Goal: Check status: Check status

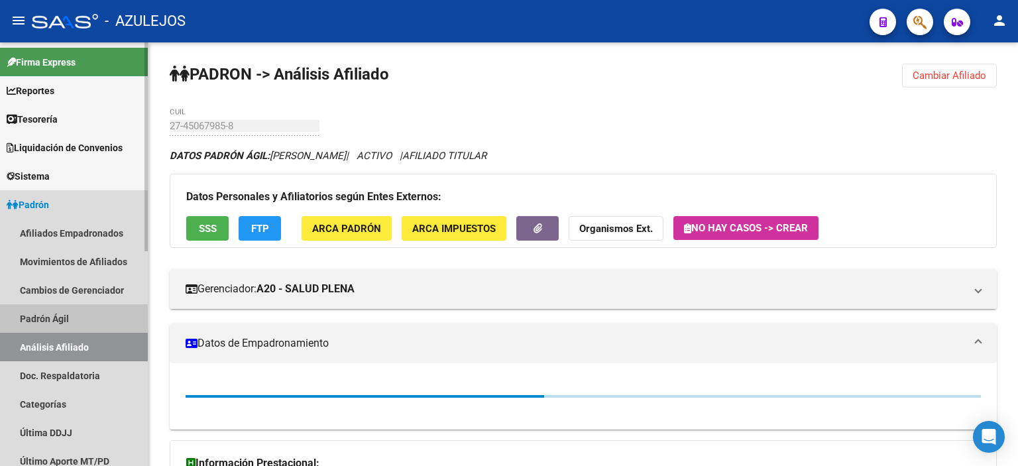
click at [51, 314] on link "Padrón Ágil" at bounding box center [74, 318] width 148 height 28
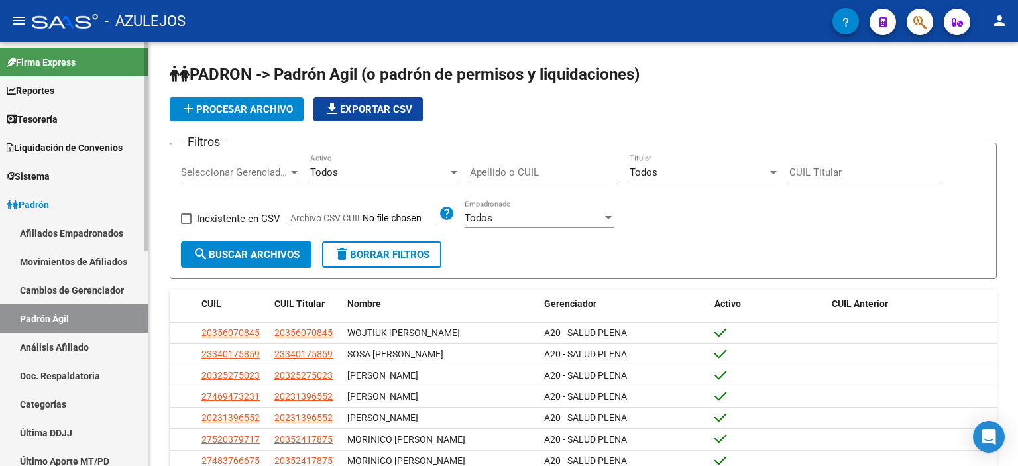
click at [65, 347] on link "Análisis Afiliado" at bounding box center [74, 347] width 148 height 28
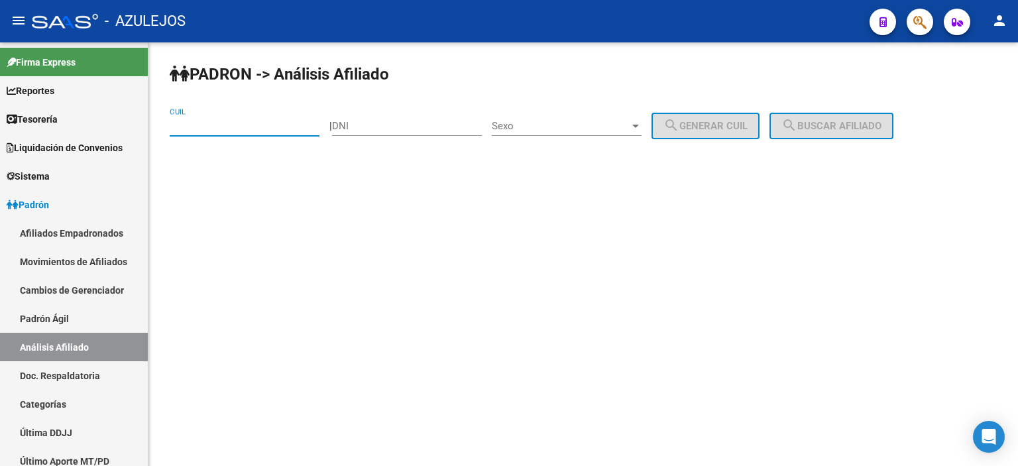
paste input "20-17445691-8"
type input "20-17445691-8"
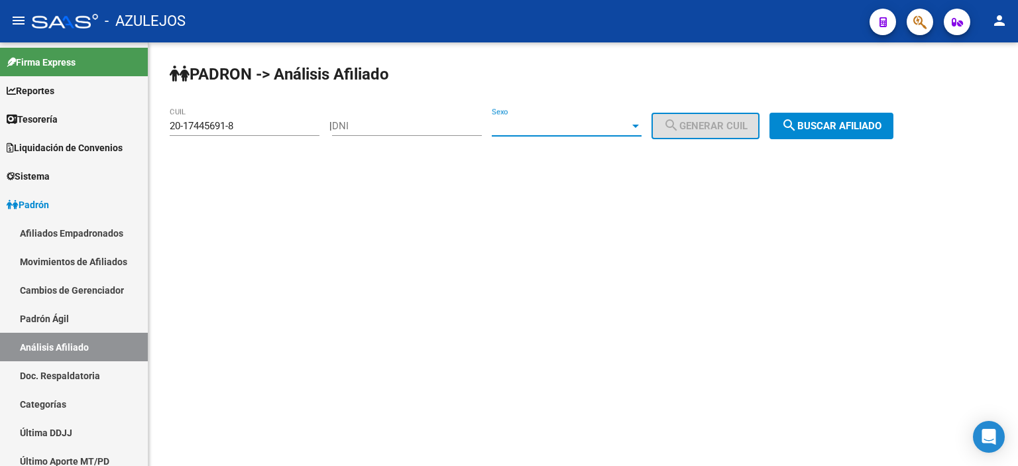
click at [548, 128] on span "Sexo" at bounding box center [561, 126] width 138 height 12
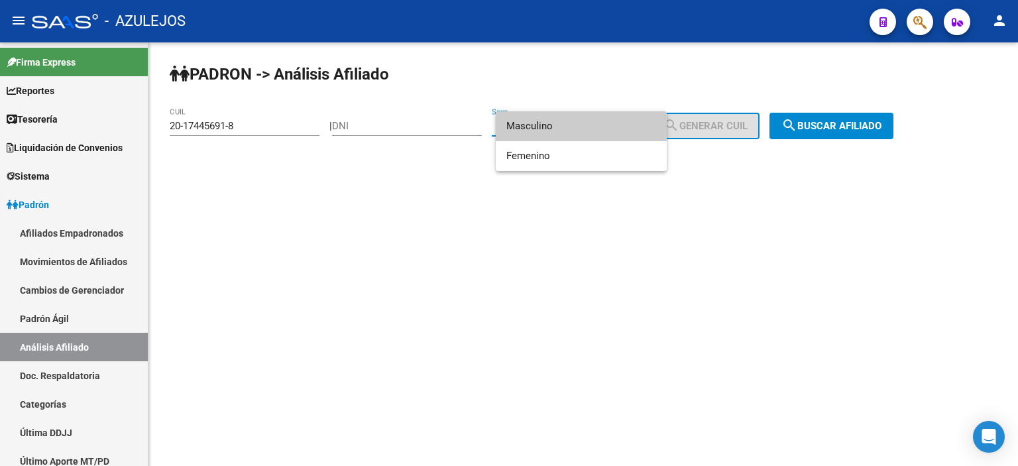
click at [532, 132] on span "Masculino" at bounding box center [581, 126] width 150 height 30
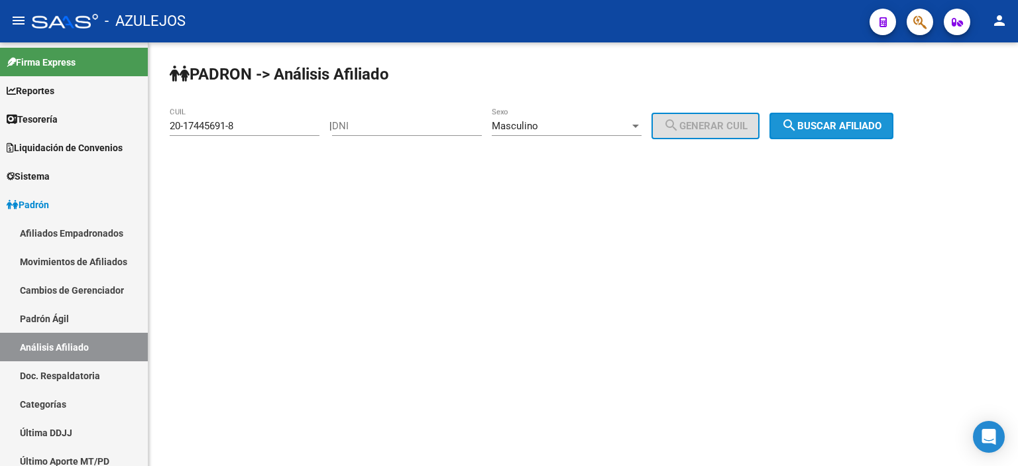
click at [840, 124] on span "search Buscar afiliado" at bounding box center [831, 126] width 100 height 12
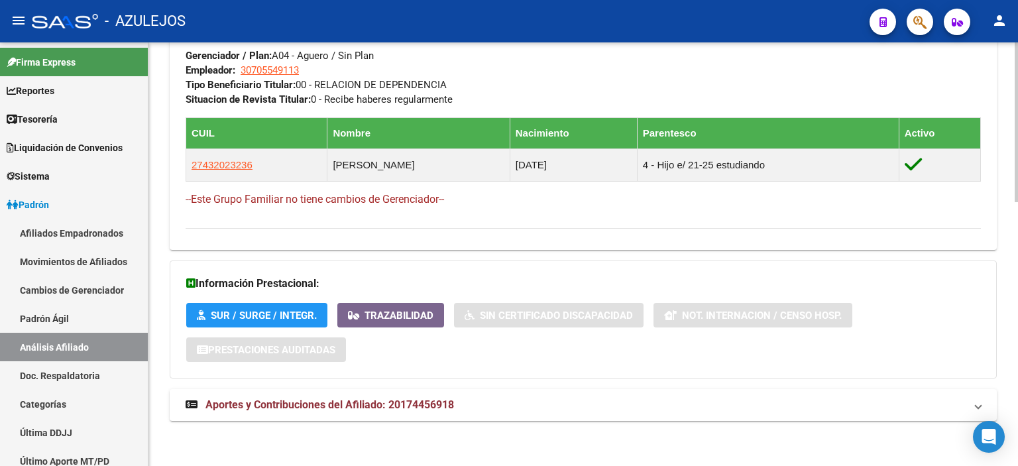
scroll to position [700, 0]
click at [281, 406] on span "Aportes y Contribuciones del Afiliado: 20174456918" at bounding box center [329, 404] width 248 height 13
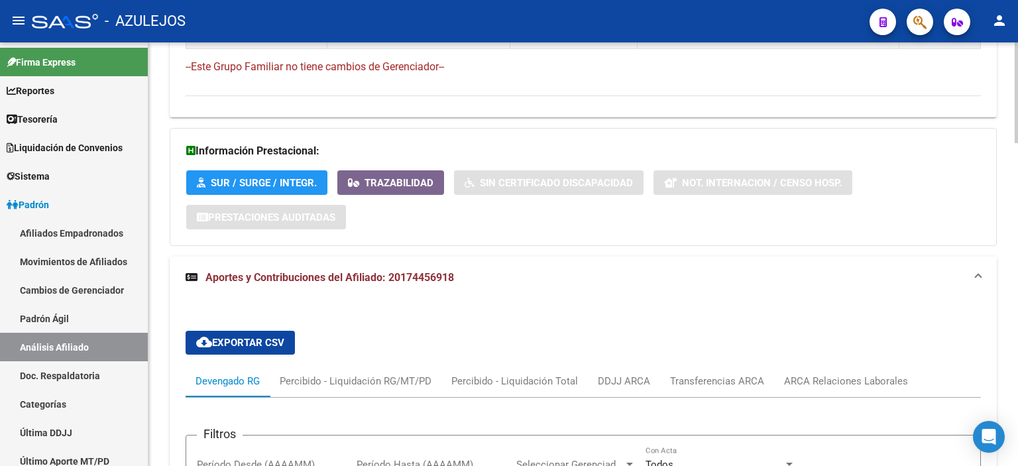
scroll to position [633, 0]
